Goal: Navigation & Orientation: Find specific page/section

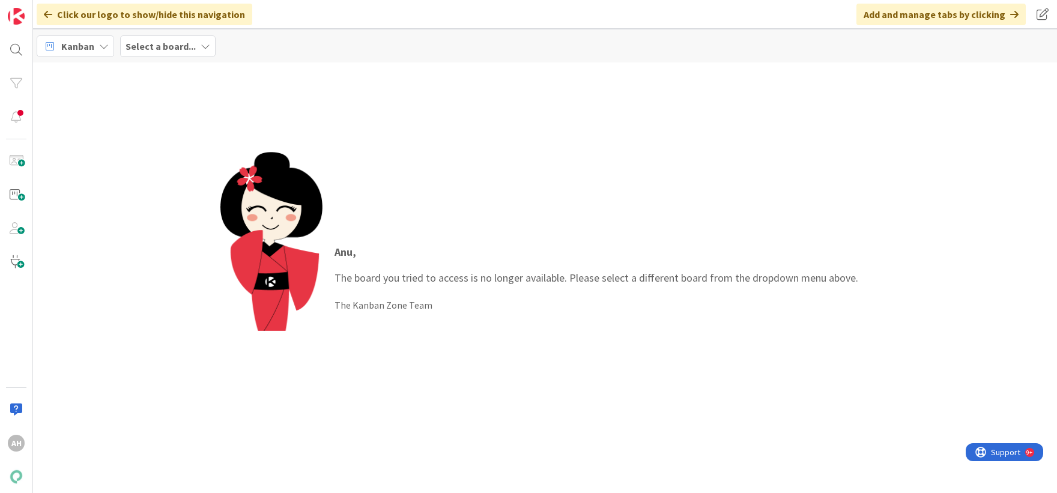
click at [183, 44] on b "Select a board..." at bounding box center [161, 46] width 70 height 12
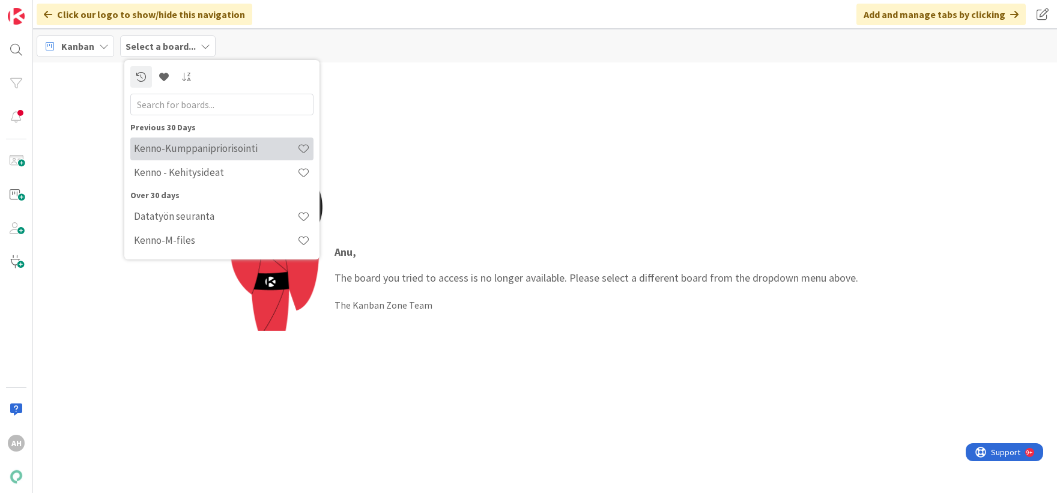
click at [187, 153] on h4 "Kenno-Kumppanipriorisointi" at bounding box center [215, 148] width 163 height 12
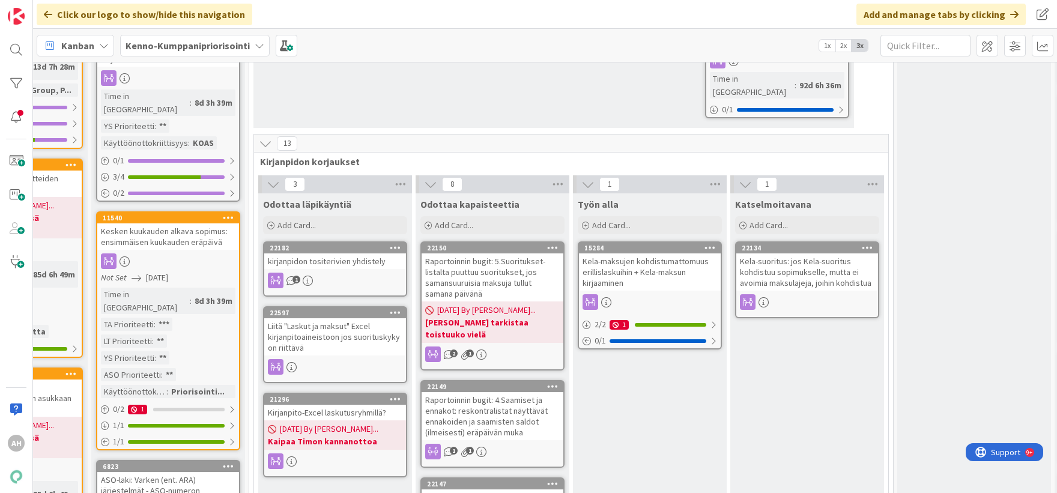
scroll to position [601, 733]
